Goal: Navigation & Orientation: Find specific page/section

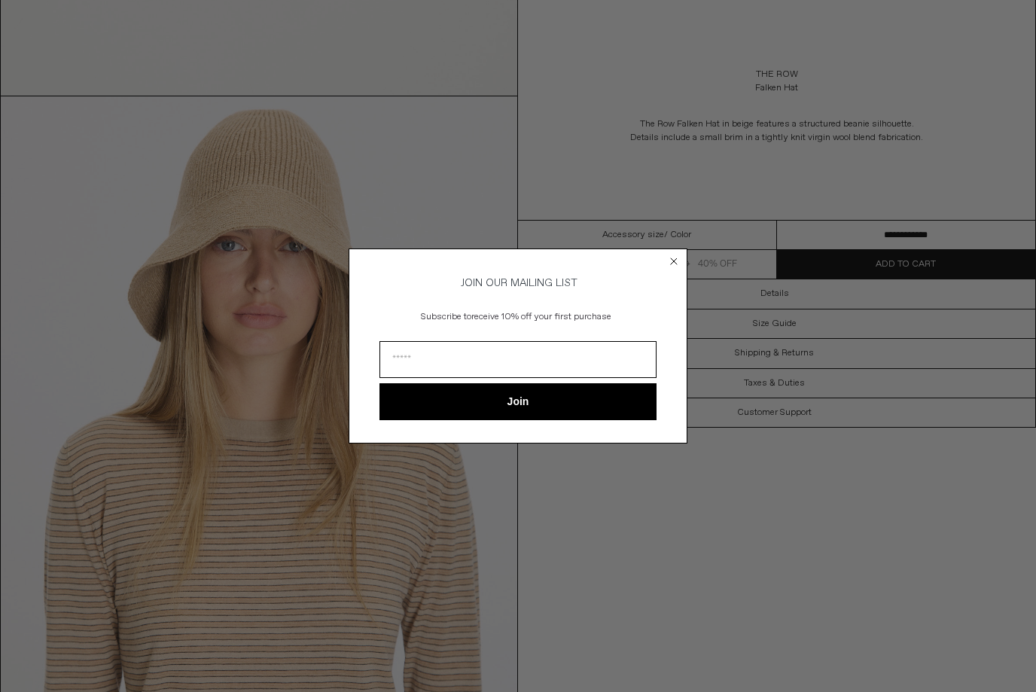
scroll to position [639, 0]
click at [401, 378] on input "Email" at bounding box center [518, 359] width 277 height 37
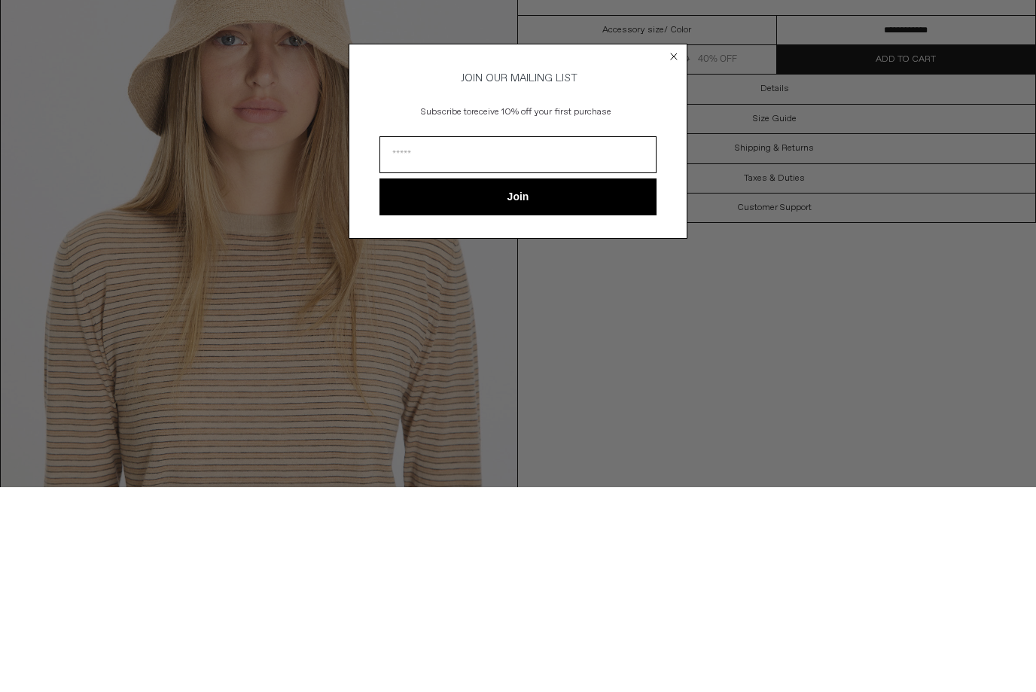
type input "**********"
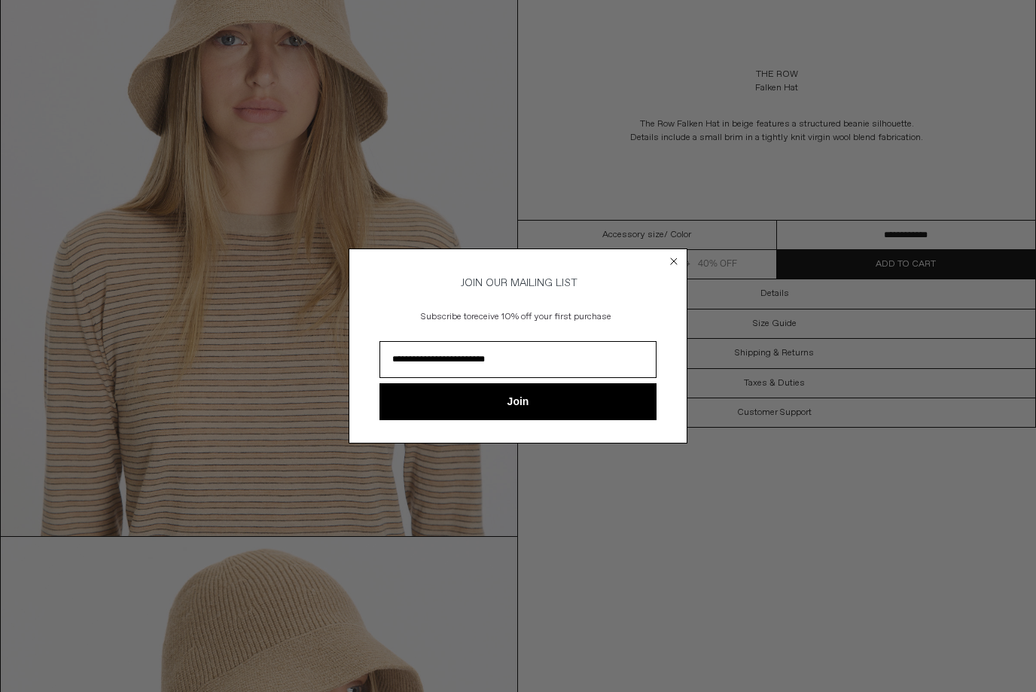
click at [468, 420] on button "Join" at bounding box center [518, 401] width 277 height 37
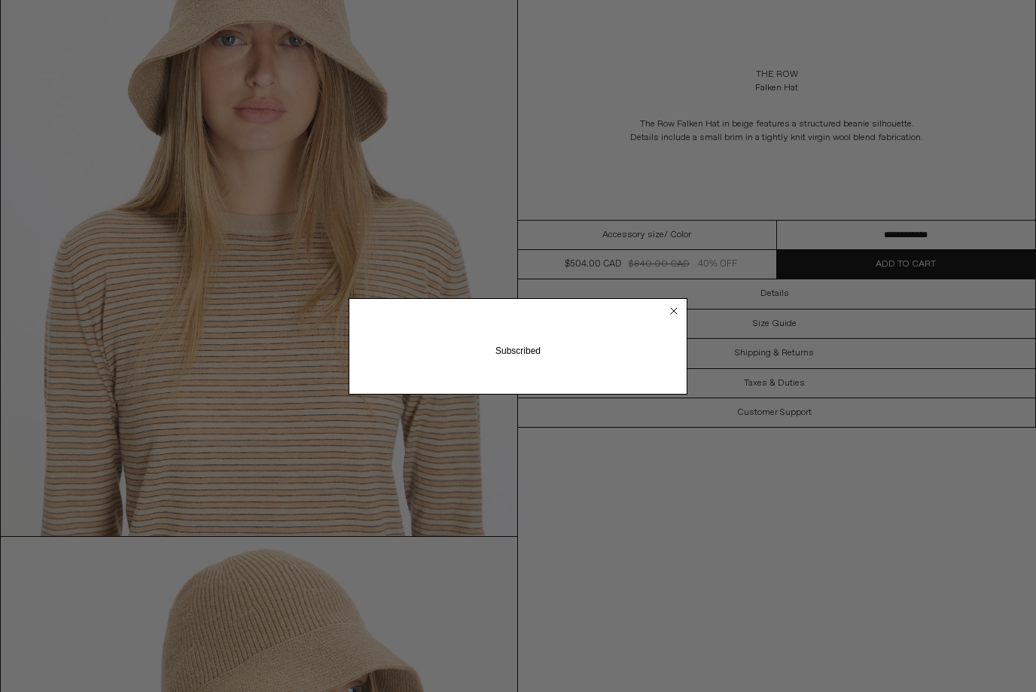
click at [670, 318] on circle "Close dialog" at bounding box center [674, 311] width 14 height 14
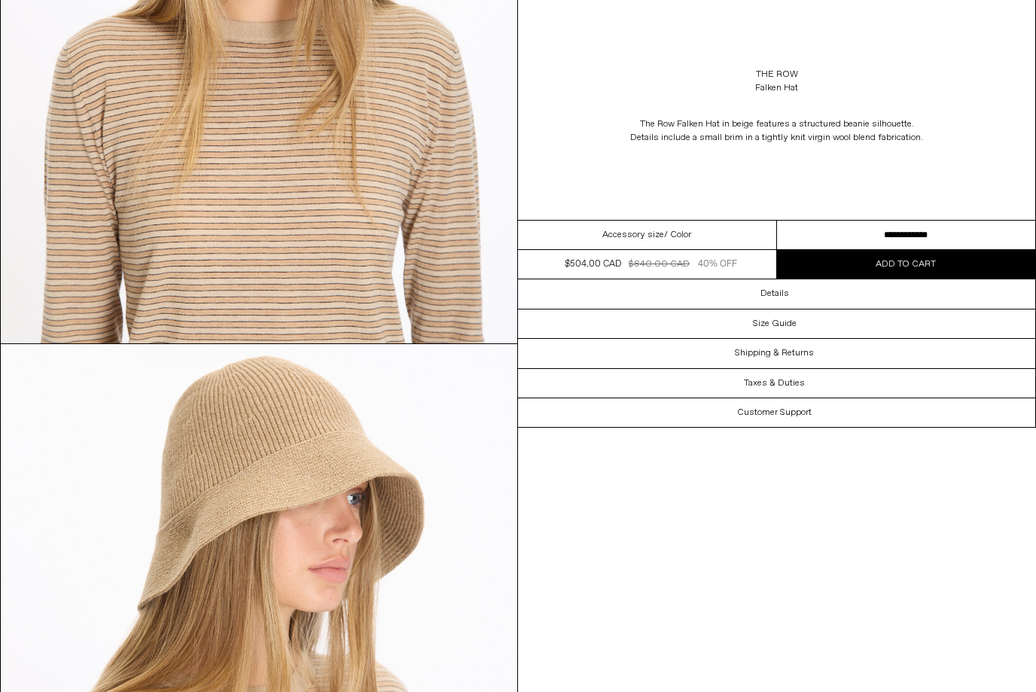
scroll to position [1036, 0]
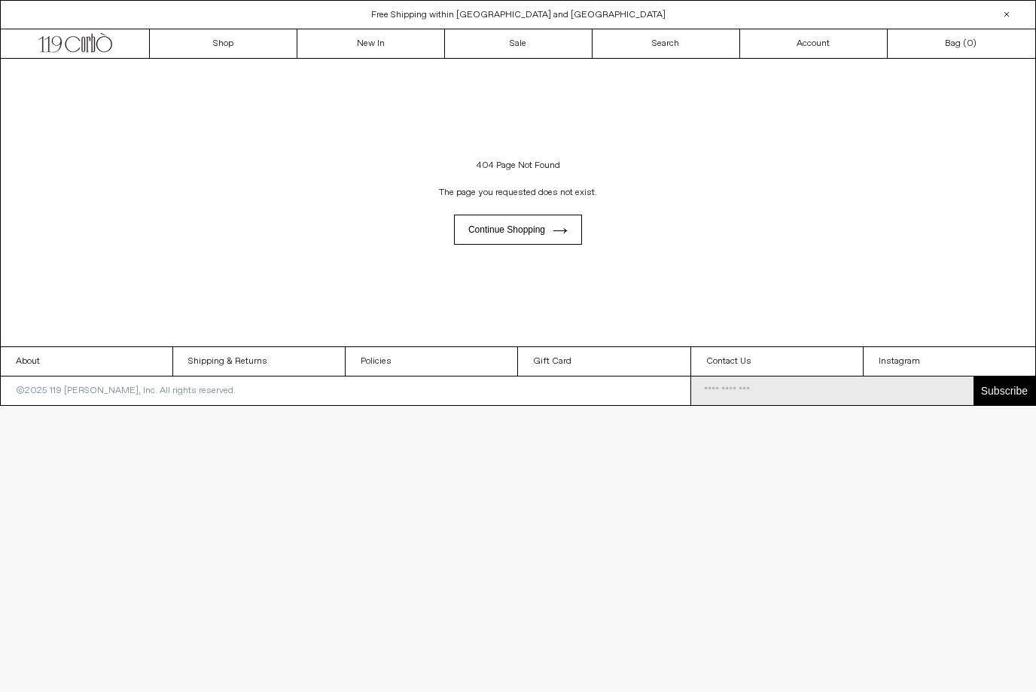
click at [21, 2] on div "Shop Sale - Up to 70% Off Free Shipping within Toronto and Québec Shop New Arri…" at bounding box center [518, 14] width 1036 height 29
